Goal: Task Accomplishment & Management: Manage account settings

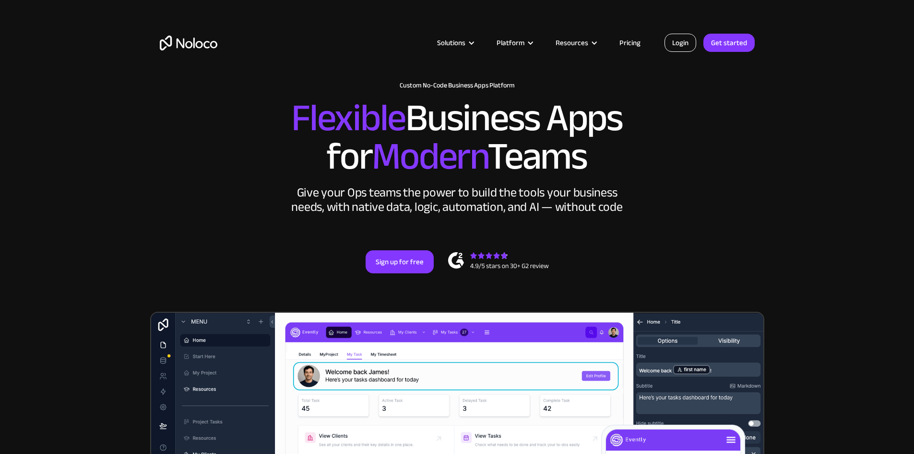
click at [684, 44] on link "Login" at bounding box center [681, 43] width 32 height 18
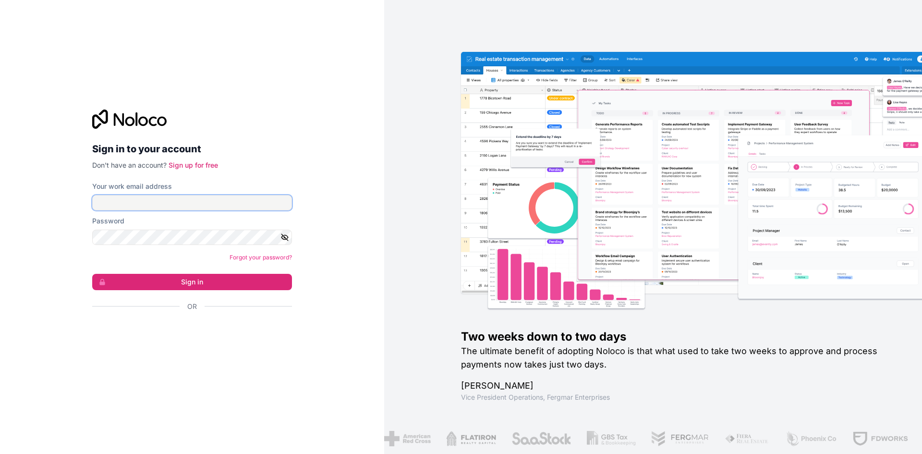
click at [170, 199] on input "Your work email address" at bounding box center [192, 202] width 200 height 15
type input "[EMAIL_ADDRESS][DOMAIN_NAME]"
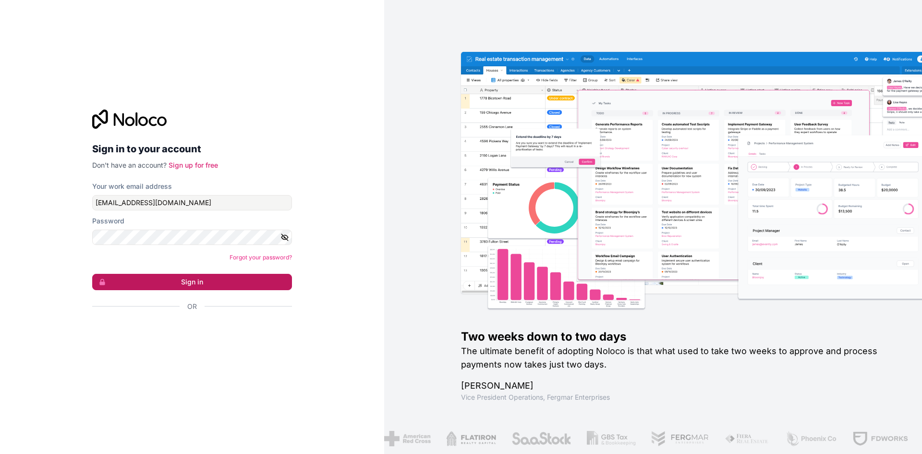
click at [189, 278] on button "Sign in" at bounding box center [192, 282] width 200 height 16
